Goal: Information Seeking & Learning: Learn about a topic

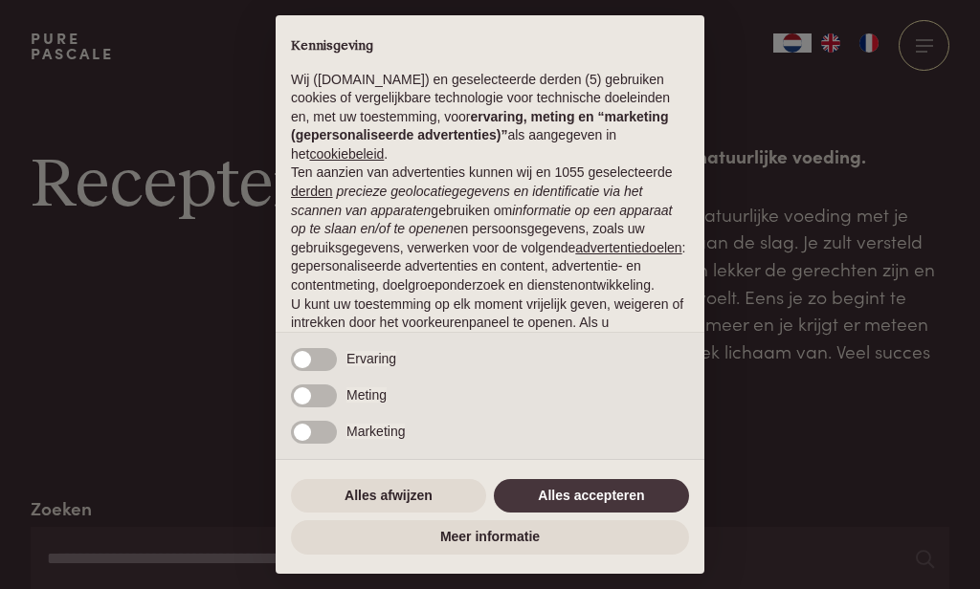
click at [435, 501] on button "Alles afwijzen" at bounding box center [388, 496] width 195 height 34
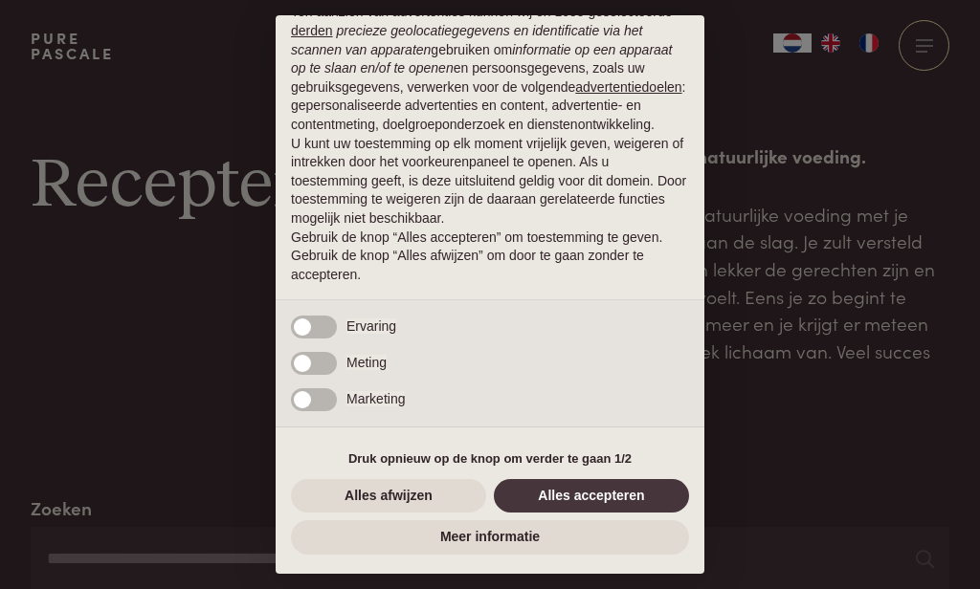
click at [402, 499] on button "Alles afwijzen" at bounding box center [388, 496] width 195 height 34
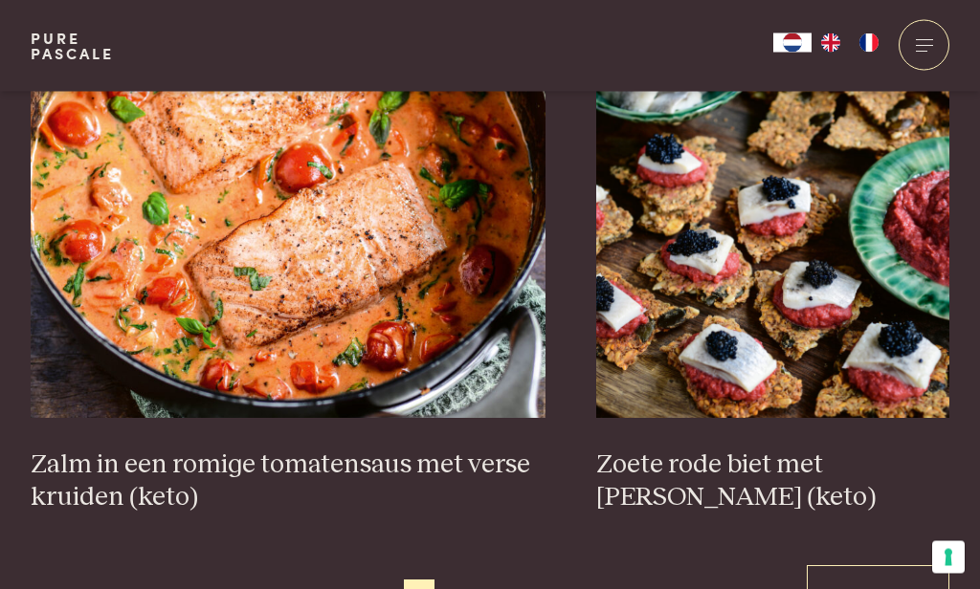
scroll to position [3455, 0]
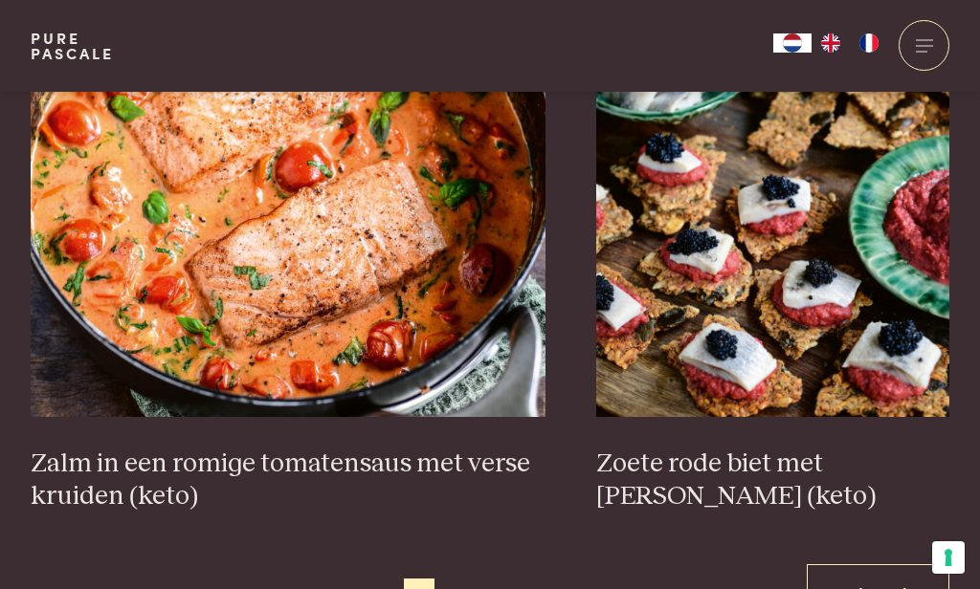
click at [808, 384] on img at bounding box center [772, 225] width 353 height 383
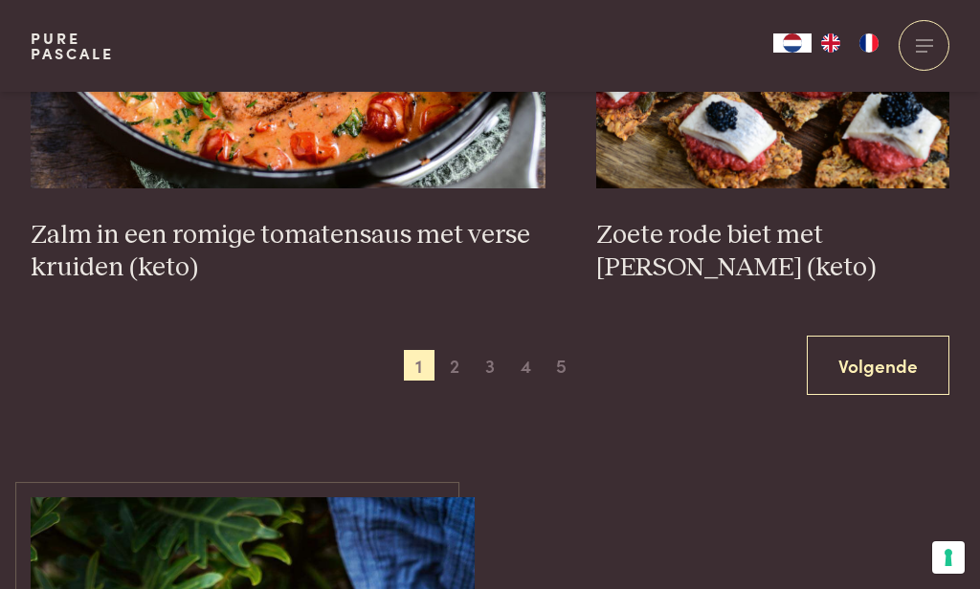
click at [897, 365] on link "Volgende" at bounding box center [878, 366] width 143 height 60
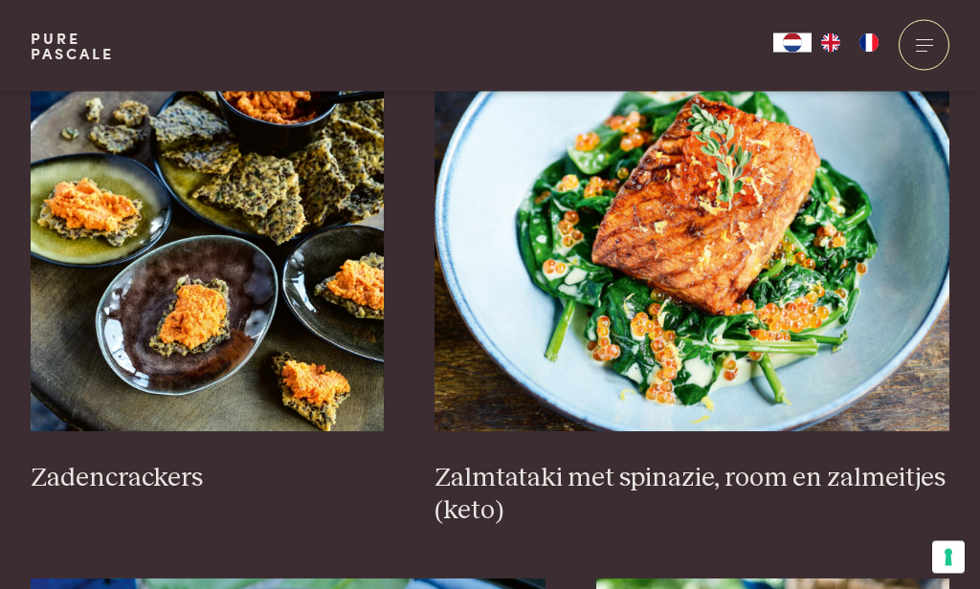
scroll to position [2845, 0]
click at [220, 317] on img at bounding box center [207, 240] width 353 height 383
click at [216, 227] on img at bounding box center [207, 240] width 353 height 383
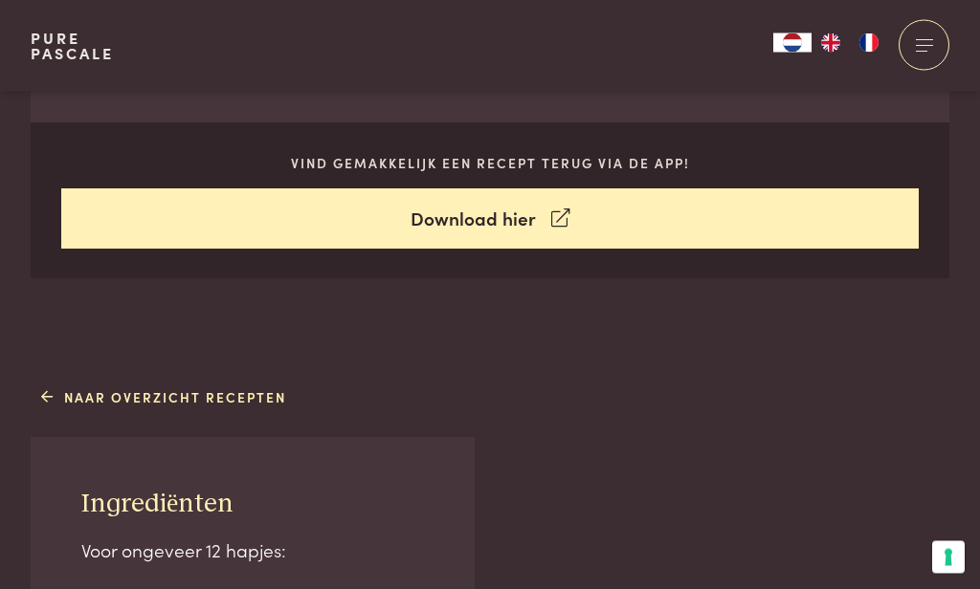
scroll to position [846, 0]
